Goal: Task Accomplishment & Management: Manage account settings

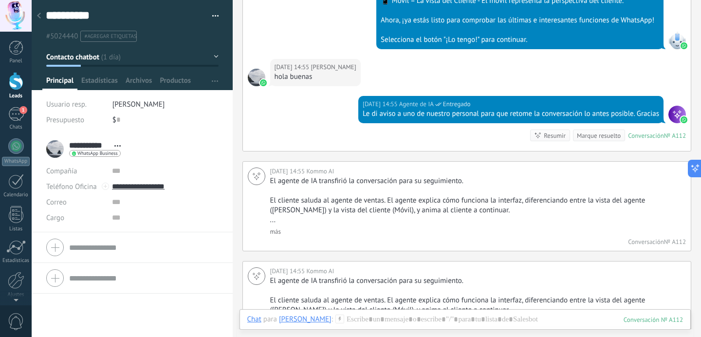
scroll to position [6996, 0]
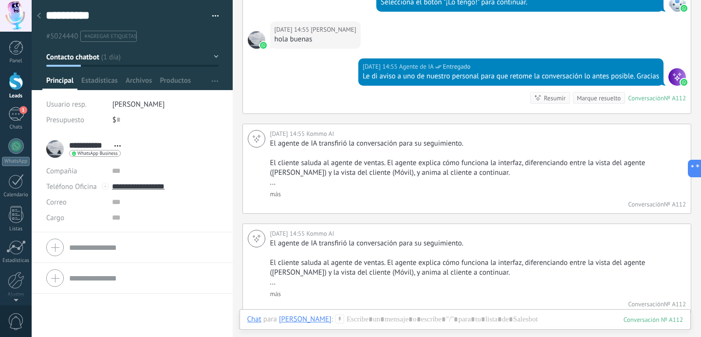
click at [579, 93] on div "Marque resuelto" at bounding box center [599, 97] width 44 height 9
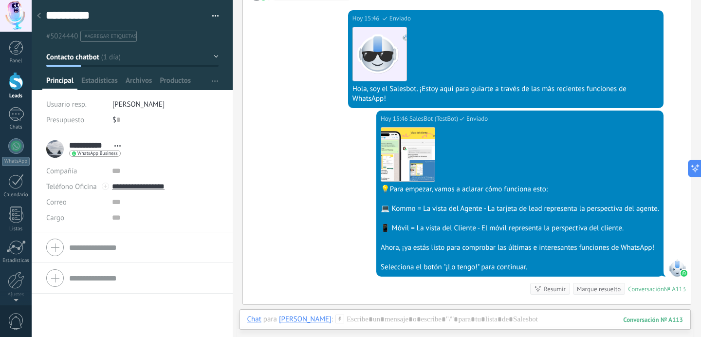
scroll to position [7492, 0]
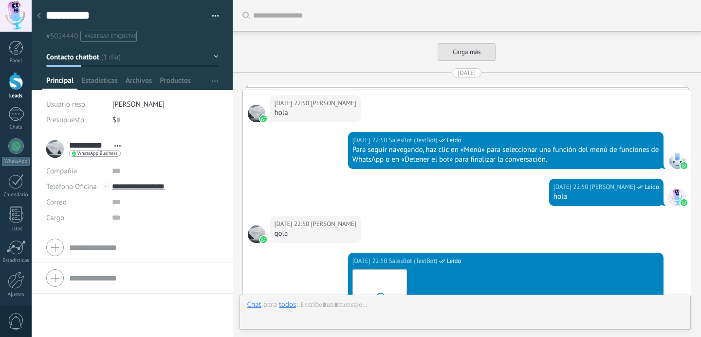
scroll to position [15, 0]
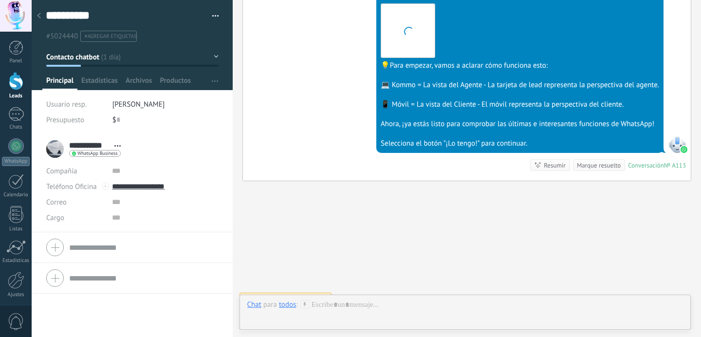
click at [676, 294] on span "Bots: 1" at bounding box center [682, 298] width 17 height 8
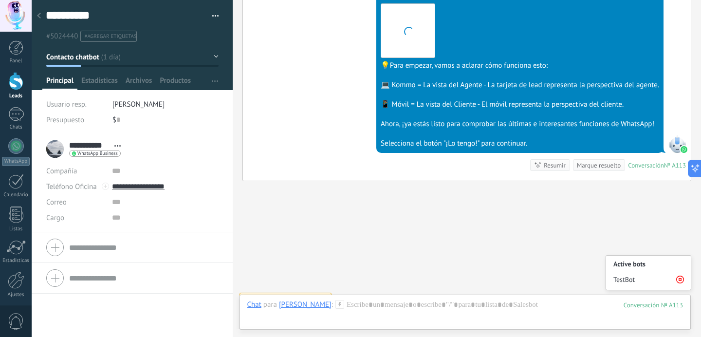
click at [676, 275] on icon at bounding box center [680, 279] width 8 height 8
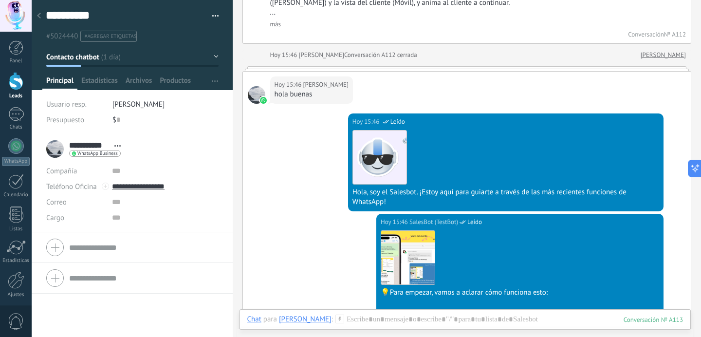
scroll to position [6773, 0]
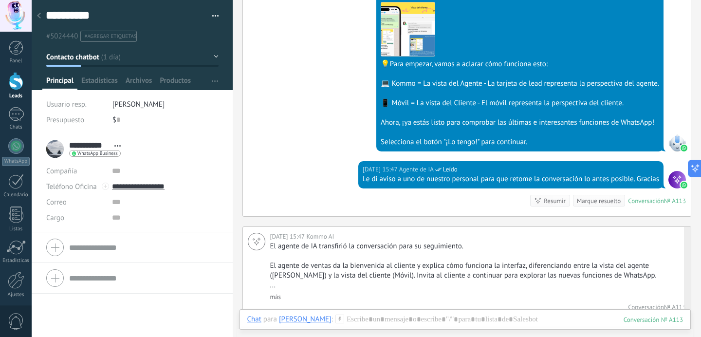
scroll to position [6943, 0]
